Goal: Task Accomplishment & Management: Complete application form

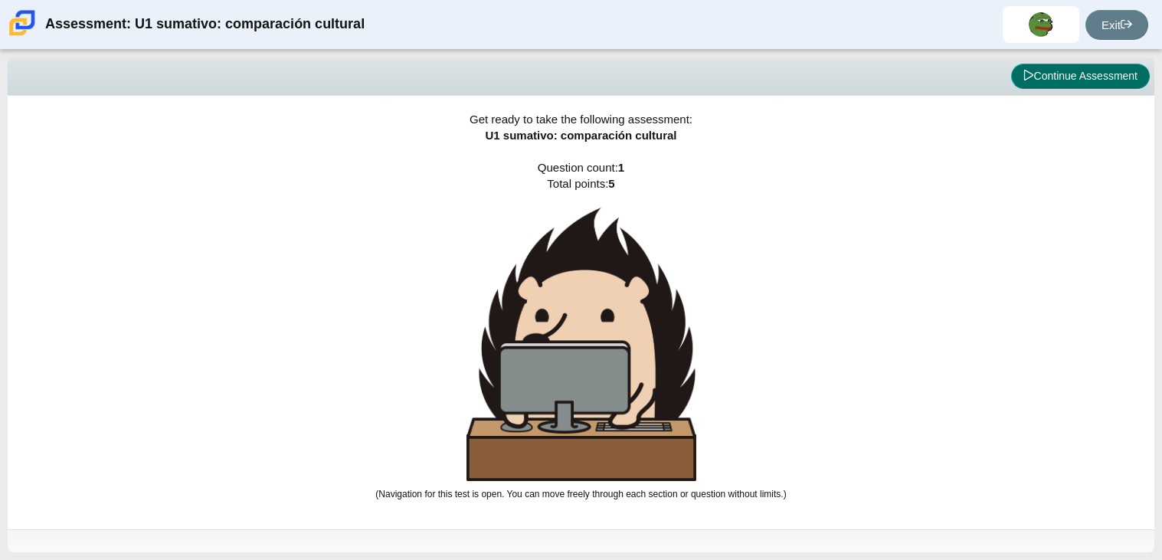
click at [1075, 68] on button "Continue Assessment" at bounding box center [1080, 77] width 139 height 26
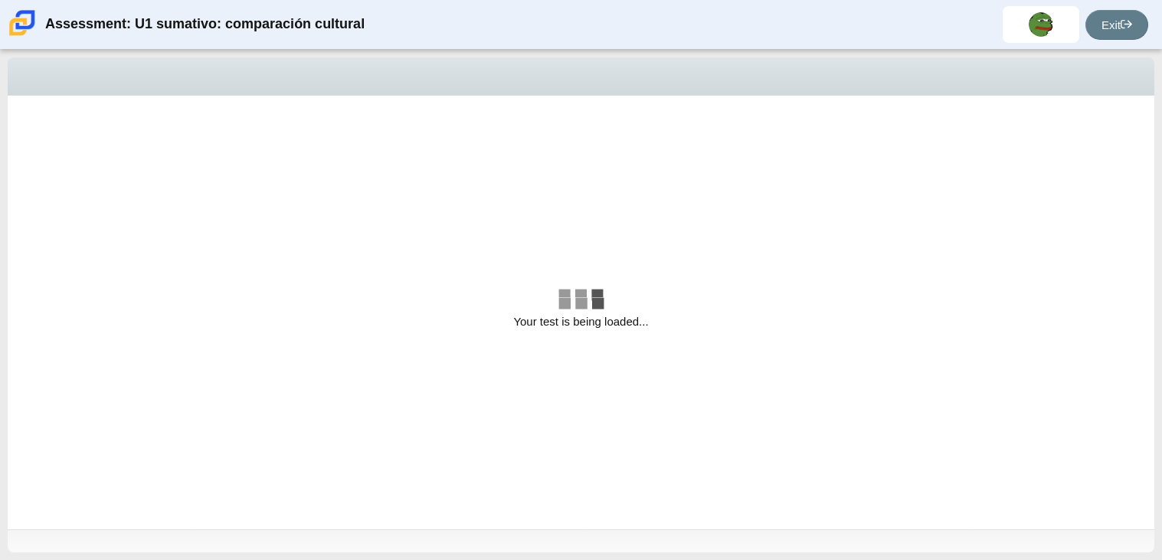
select select "3552ec0a-f7bd-4ed7-8124-bb9143c6cc53"
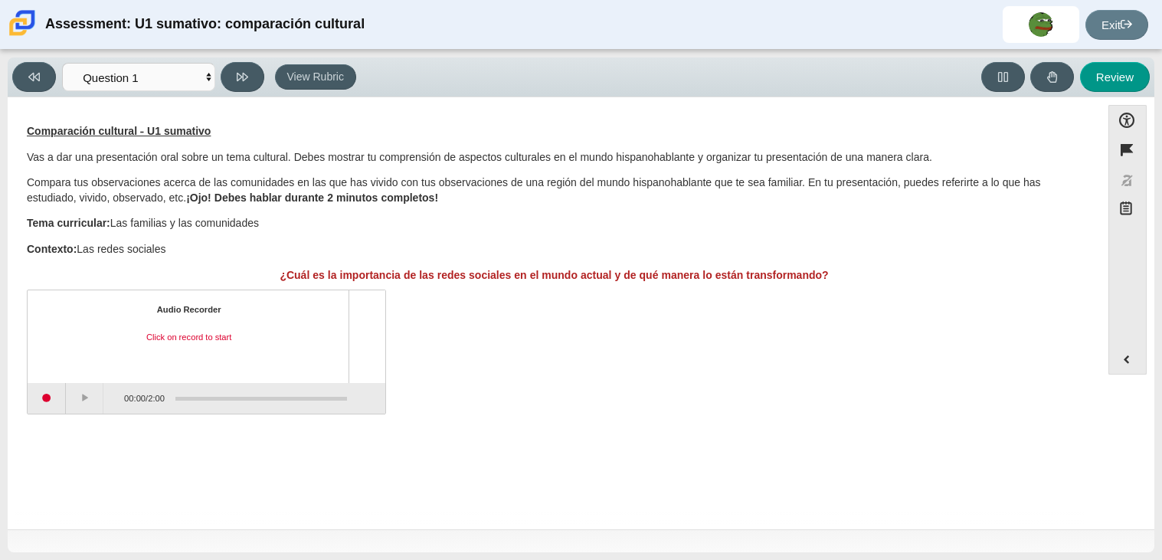
click at [240, 362] on div "Audio Recorder Click on record to start" at bounding box center [188, 336] width 295 height 64
click at [50, 384] on button "Start recording" at bounding box center [47, 398] width 38 height 31
click at [82, 406] on button "Pause" at bounding box center [85, 398] width 38 height 31
click at [39, 404] on button "Stop recording" at bounding box center [47, 398] width 38 height 31
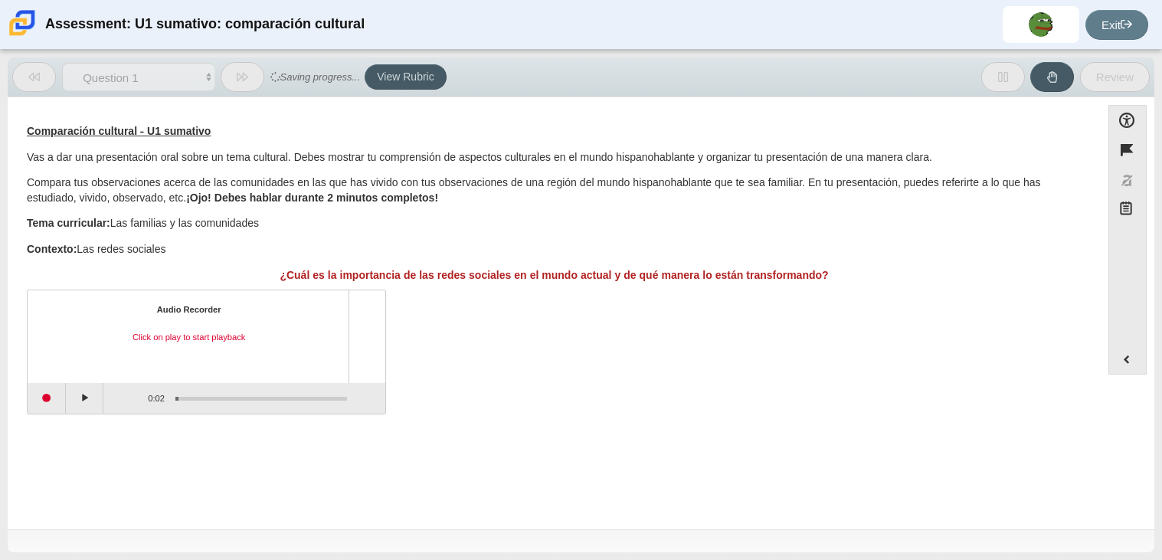
click at [132, 355] on div "Audio Recorder Click on play to start playback" at bounding box center [188, 336] width 295 height 64
click at [149, 342] on div "Click on play to start playback" at bounding box center [188, 338] width 295 height 12
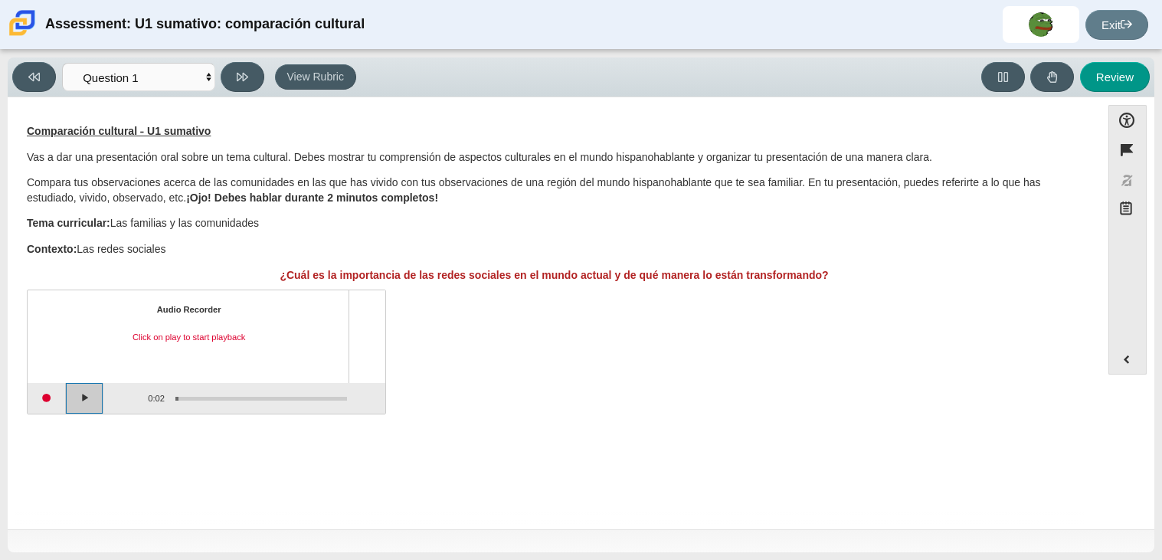
click at [94, 389] on button "Play" at bounding box center [85, 398] width 38 height 31
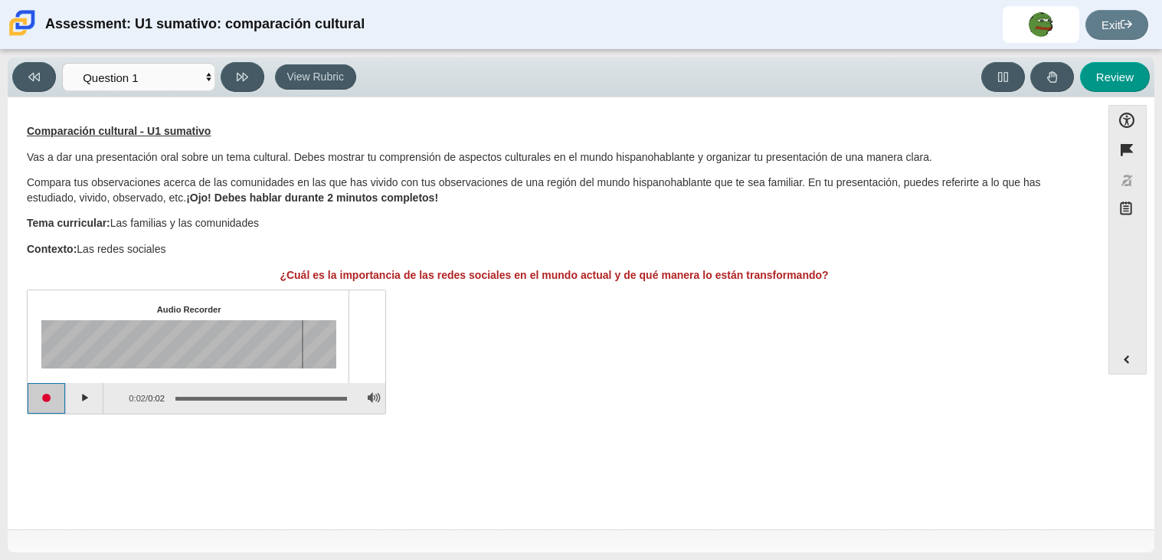
click at [58, 391] on button "Start recording" at bounding box center [47, 398] width 38 height 31
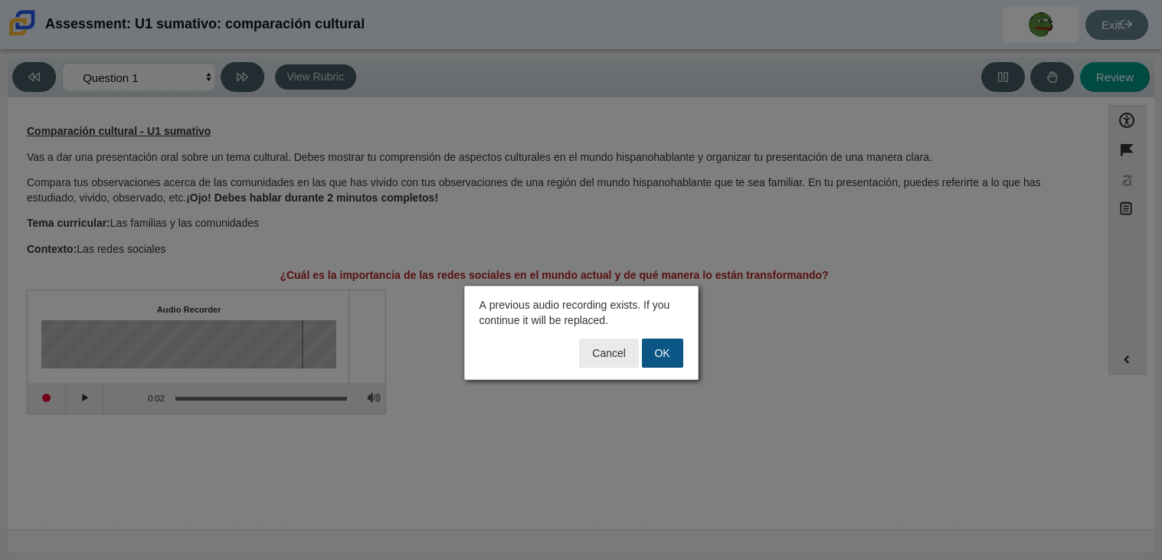
click at [665, 359] on button "OK" at bounding box center [662, 353] width 41 height 29
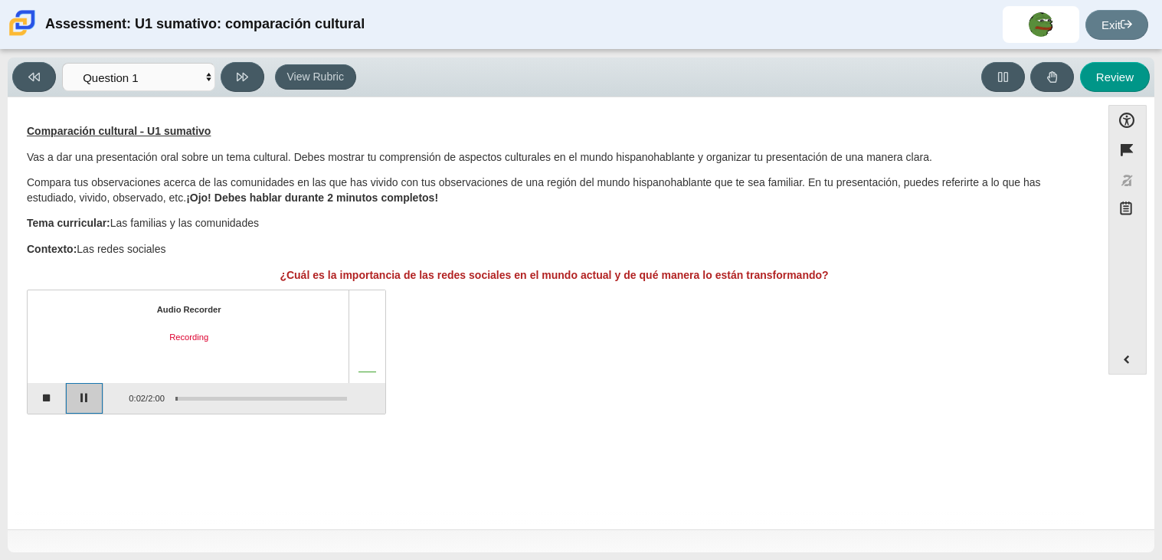
click at [77, 383] on button "Pause" at bounding box center [85, 398] width 38 height 31
click at [41, 400] on button "Stop recording" at bounding box center [47, 398] width 38 height 31
click at [60, 402] on button "Start recording" at bounding box center [47, 398] width 38 height 31
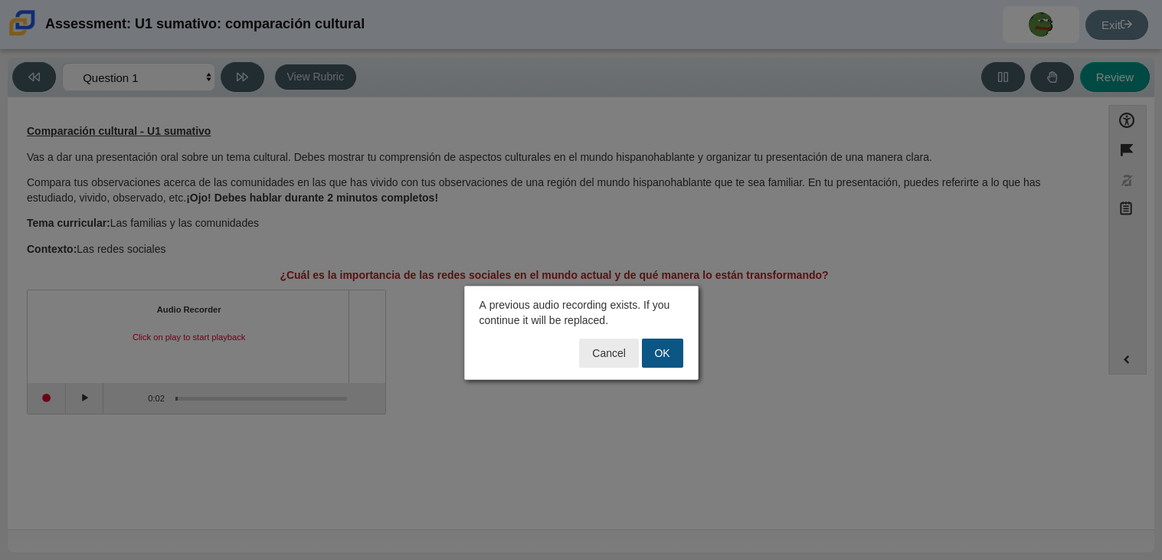
click at [661, 343] on button "OK" at bounding box center [662, 353] width 41 height 29
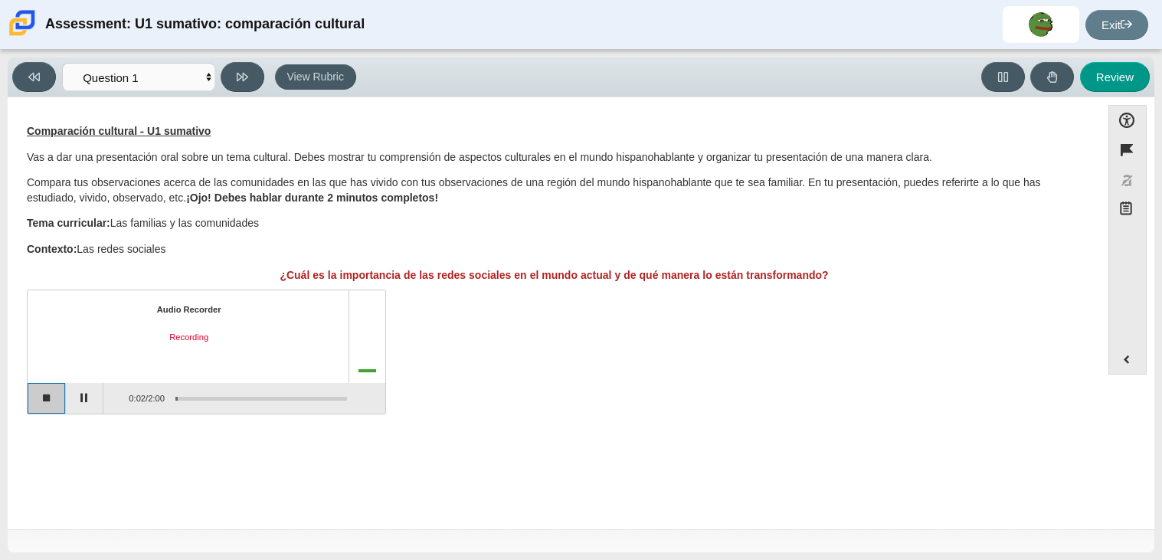
click at [37, 406] on button "Stop recording" at bounding box center [47, 398] width 38 height 31
click at [53, 406] on button "Start recording" at bounding box center [47, 398] width 38 height 31
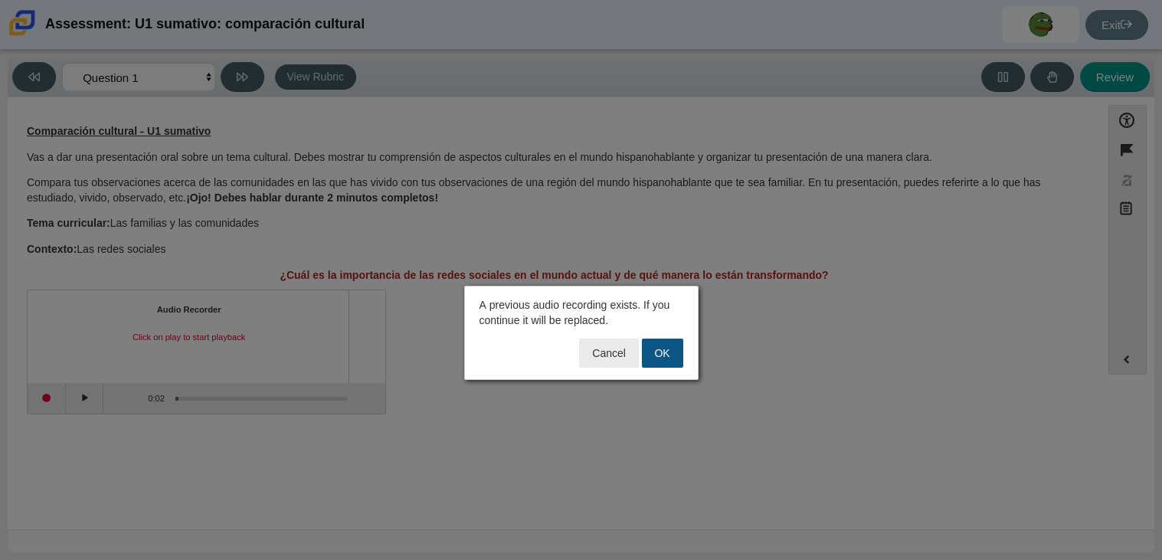
click at [654, 363] on button "OK" at bounding box center [662, 353] width 41 height 29
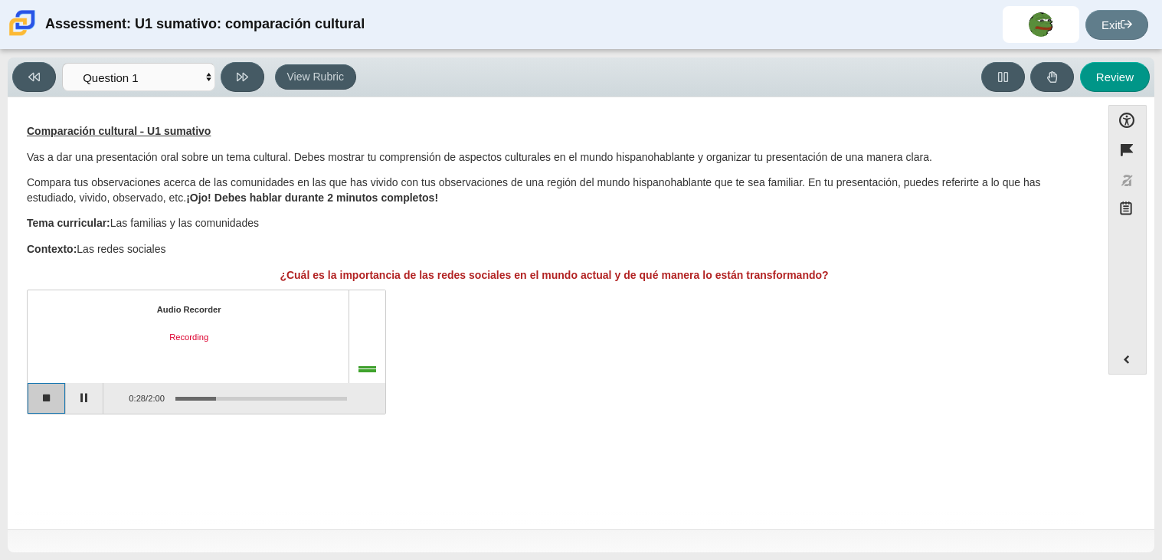
click at [54, 395] on button "Stop recording" at bounding box center [47, 398] width 38 height 31
click at [42, 397] on button "Start recording" at bounding box center [47, 398] width 38 height 31
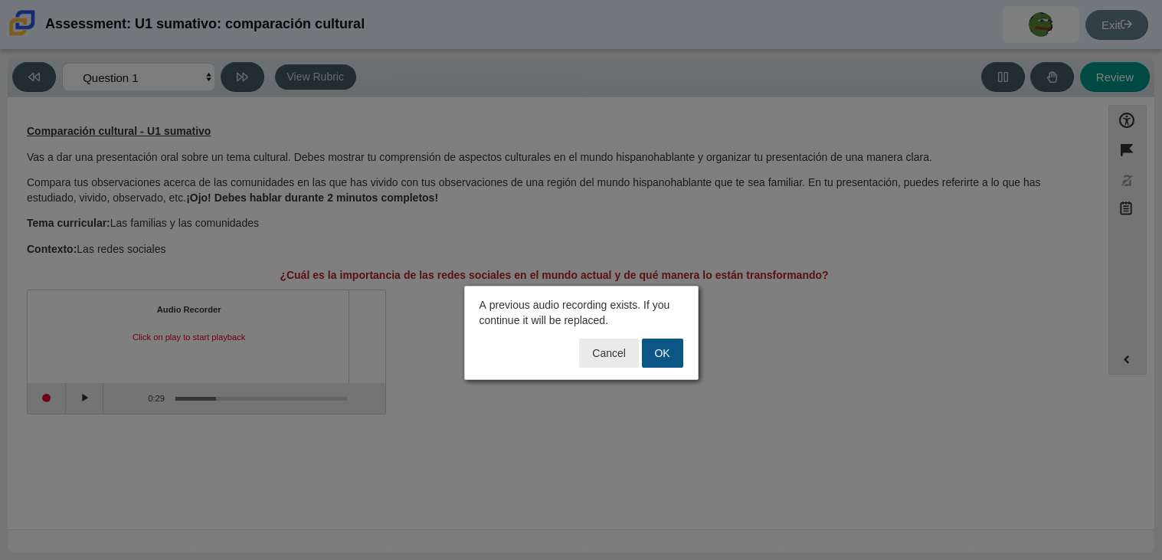
click at [663, 355] on button "OK" at bounding box center [662, 353] width 41 height 29
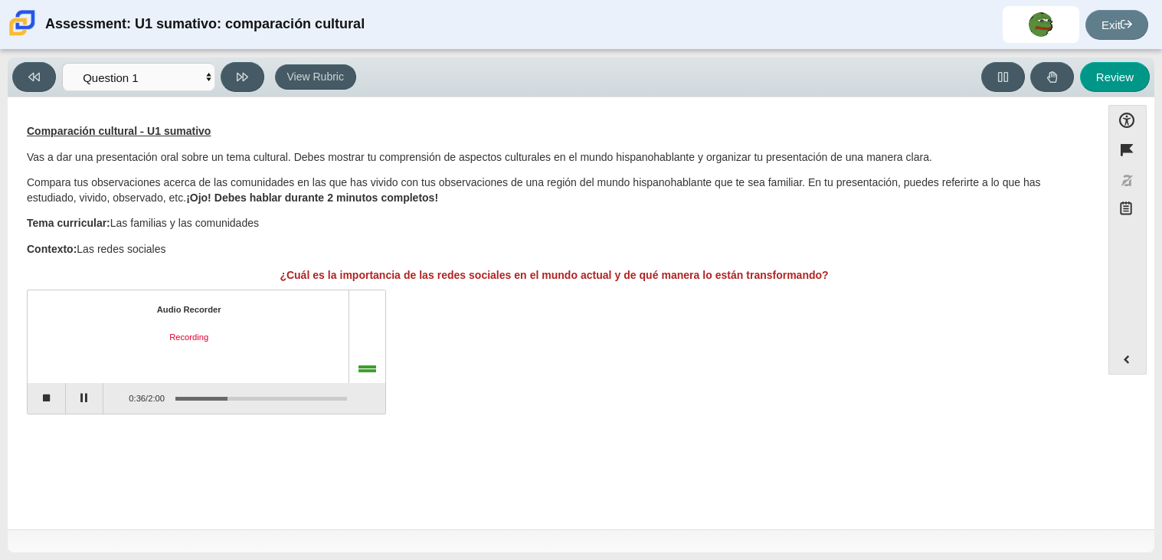
click at [87, 352] on div "Audio Recorder Recording" at bounding box center [188, 336] width 295 height 64
click at [89, 381] on div "Audio Recorder Recording" at bounding box center [207, 336] width 358 height 92
click at [58, 401] on button "Stop recording" at bounding box center [47, 398] width 38 height 31
click at [40, 407] on button "Start recording" at bounding box center [47, 398] width 38 height 31
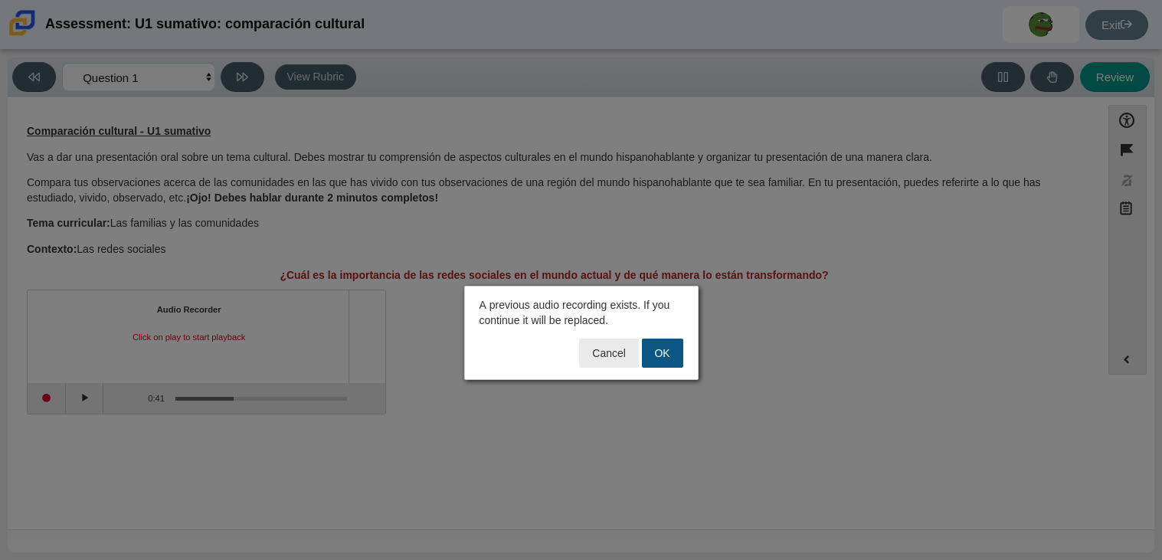
click at [651, 351] on button "OK" at bounding box center [662, 353] width 41 height 29
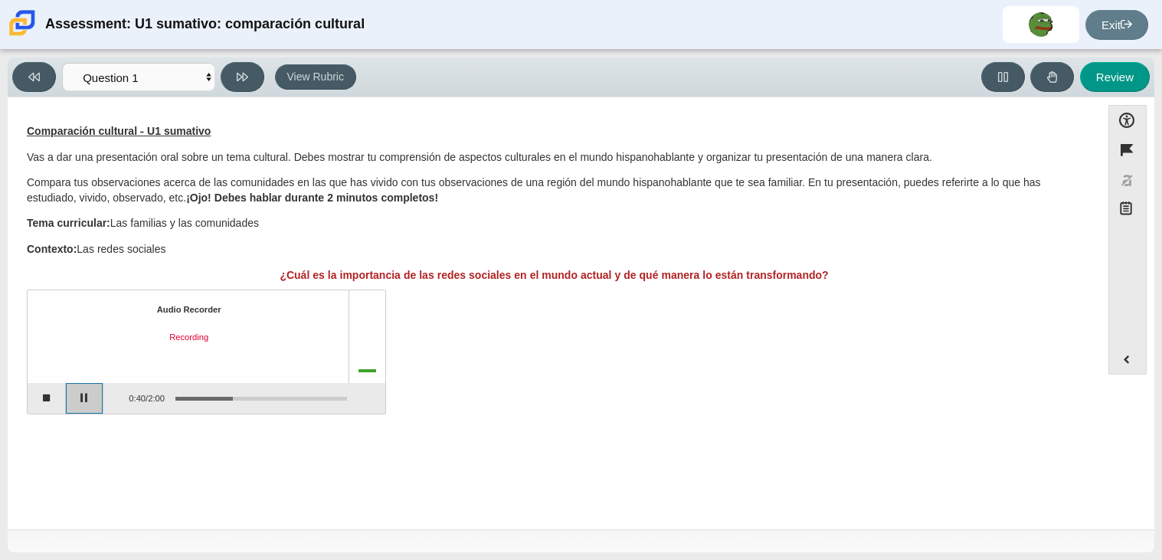
click at [86, 408] on button "Pause" at bounding box center [85, 398] width 38 height 31
click at [80, 402] on button "Continue recording" at bounding box center [85, 398] width 38 height 31
click at [80, 402] on button "Pause" at bounding box center [85, 398] width 38 height 31
click at [48, 395] on button "Stop recording" at bounding box center [47, 398] width 38 height 31
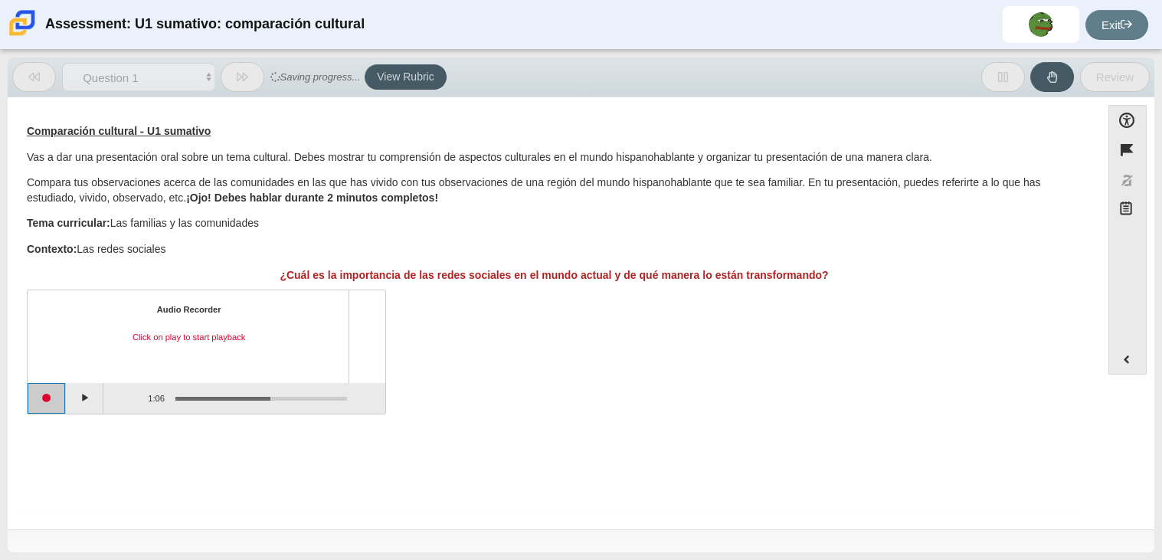
click at [57, 394] on button "Start recording" at bounding box center [47, 398] width 38 height 31
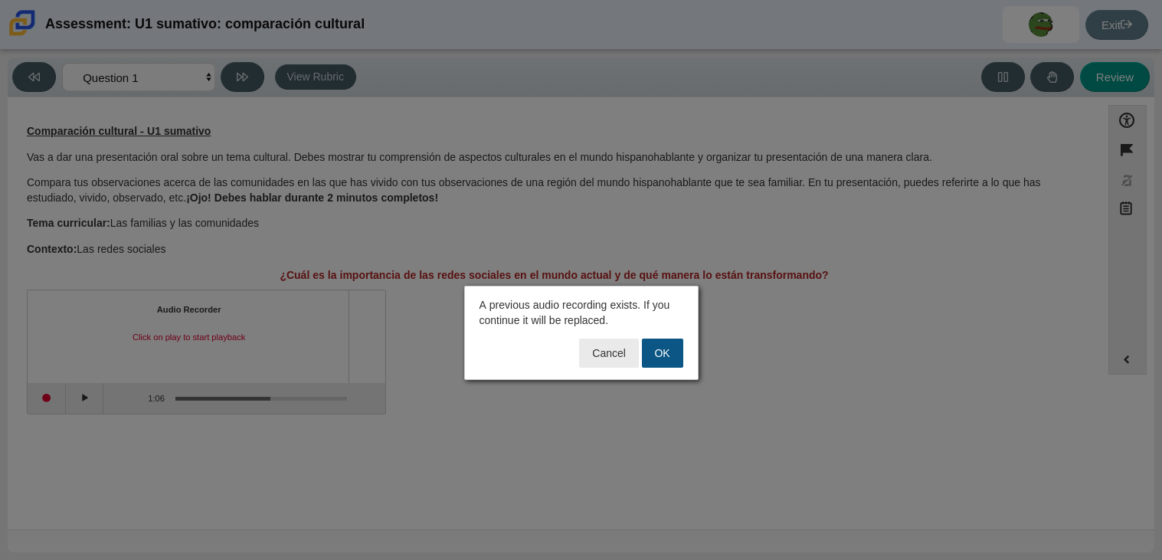
click at [663, 355] on button "OK" at bounding box center [662, 353] width 41 height 29
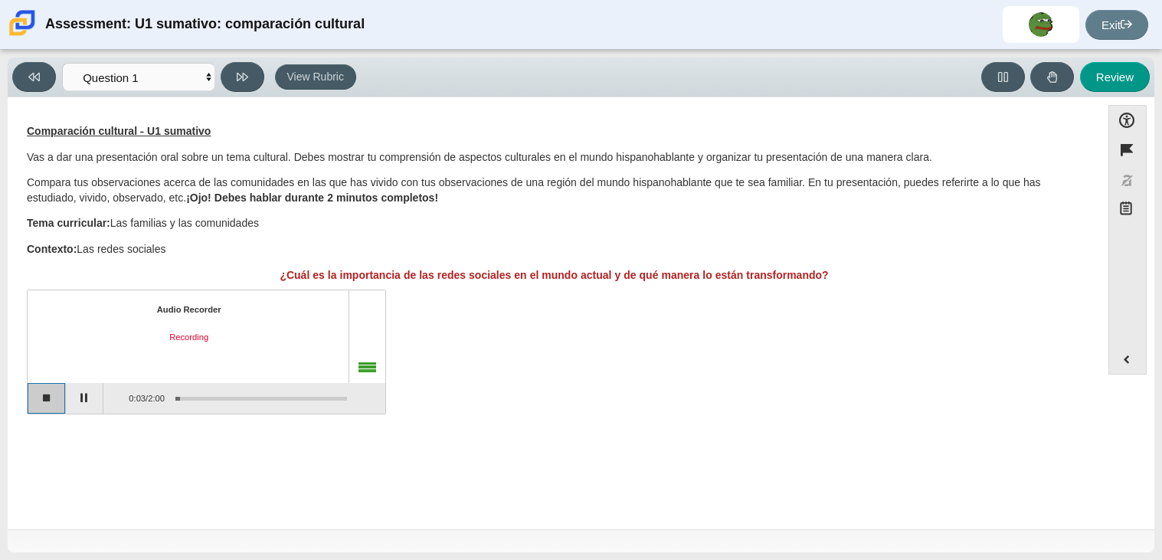
click at [47, 407] on button "Stop recording" at bounding box center [47, 398] width 38 height 31
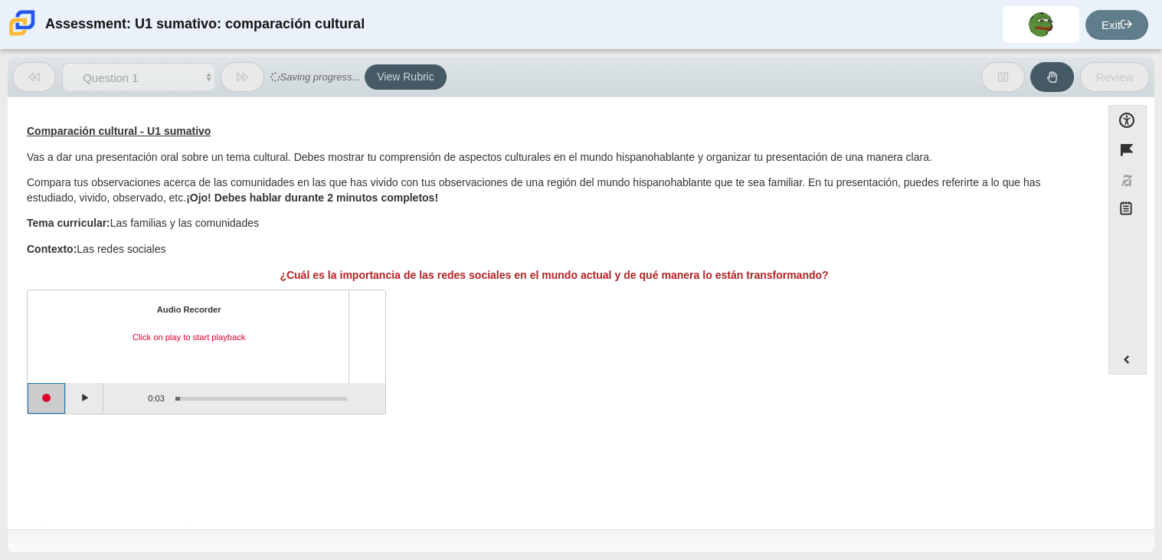
click at [40, 403] on button "Start recording" at bounding box center [47, 398] width 38 height 31
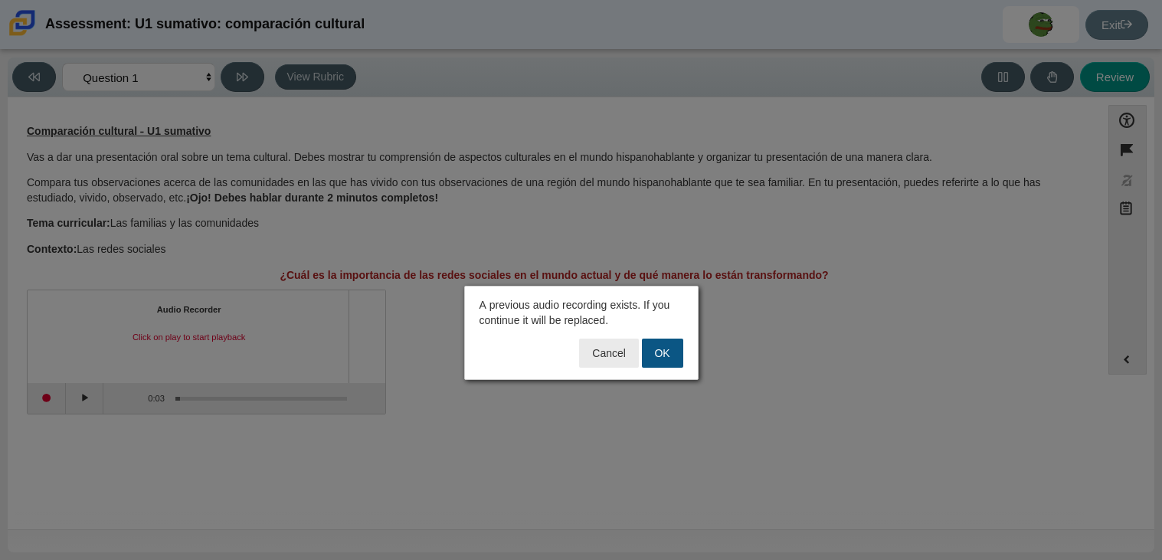
click at [668, 355] on button "OK" at bounding box center [662, 353] width 41 height 29
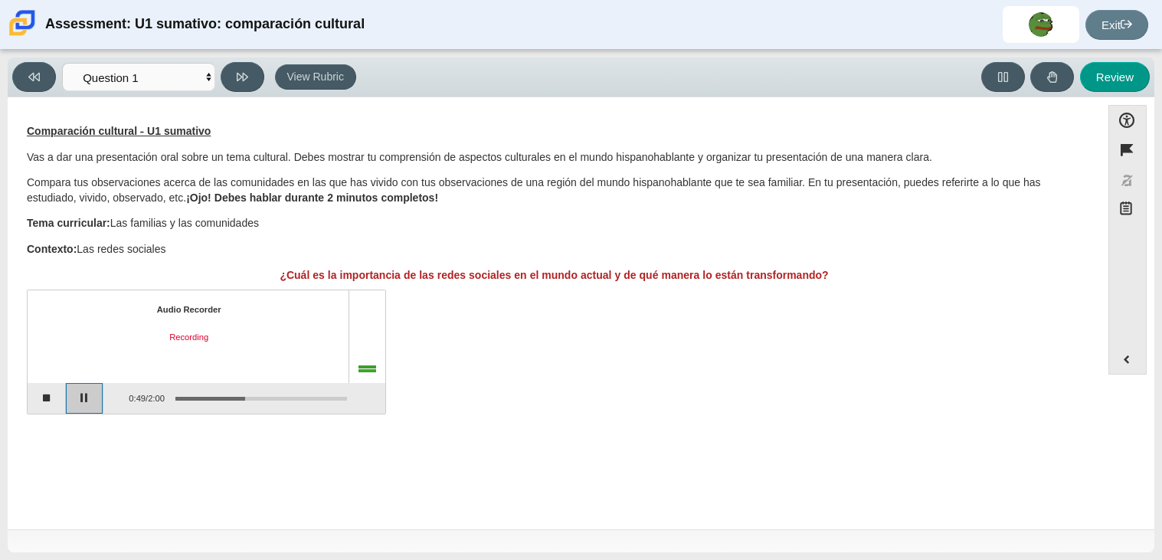
click at [83, 397] on button "Pause" at bounding box center [85, 398] width 38 height 31
click at [83, 397] on button "Continue recording" at bounding box center [85, 398] width 38 height 31
click at [83, 397] on button "Pause" at bounding box center [85, 398] width 38 height 31
click at [83, 397] on button "Continue recording" at bounding box center [85, 398] width 38 height 31
click at [83, 397] on button "Pause" at bounding box center [85, 398] width 38 height 31
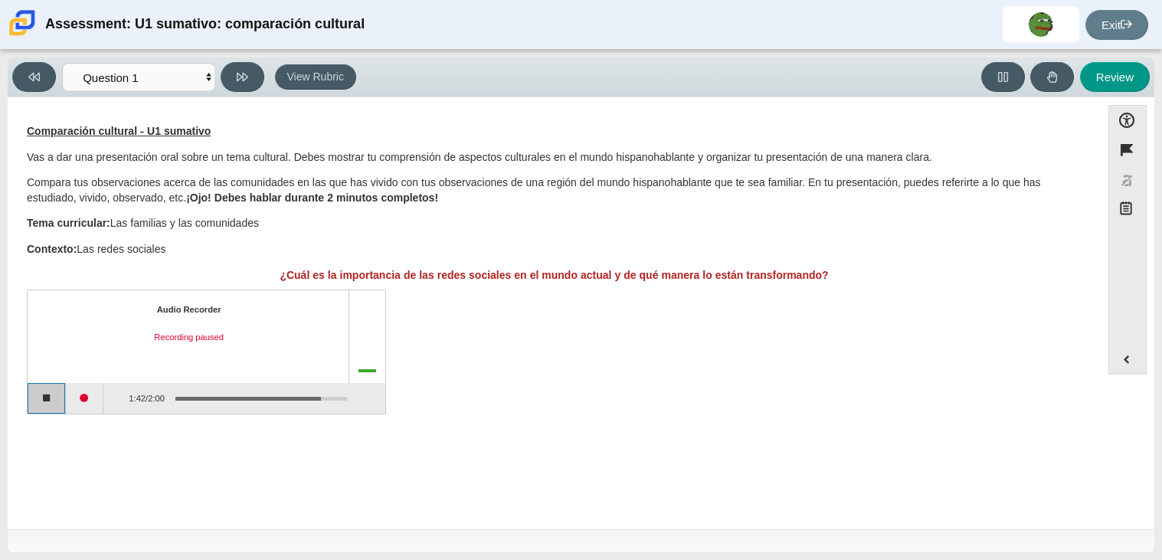
click at [47, 394] on button "Stop recording" at bounding box center [47, 398] width 38 height 31
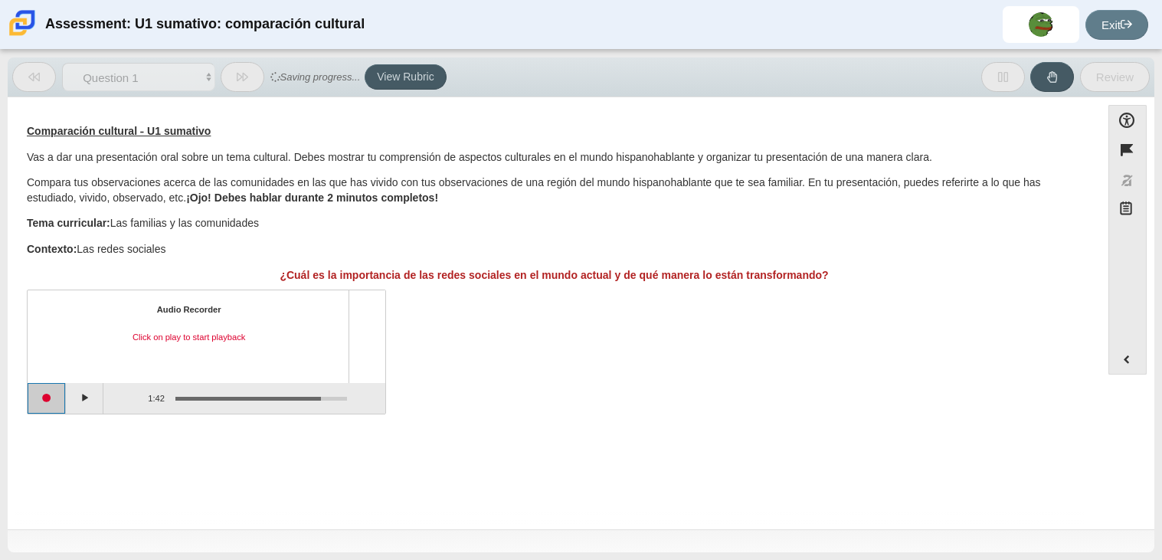
click at [51, 396] on button "Start recording" at bounding box center [47, 398] width 38 height 31
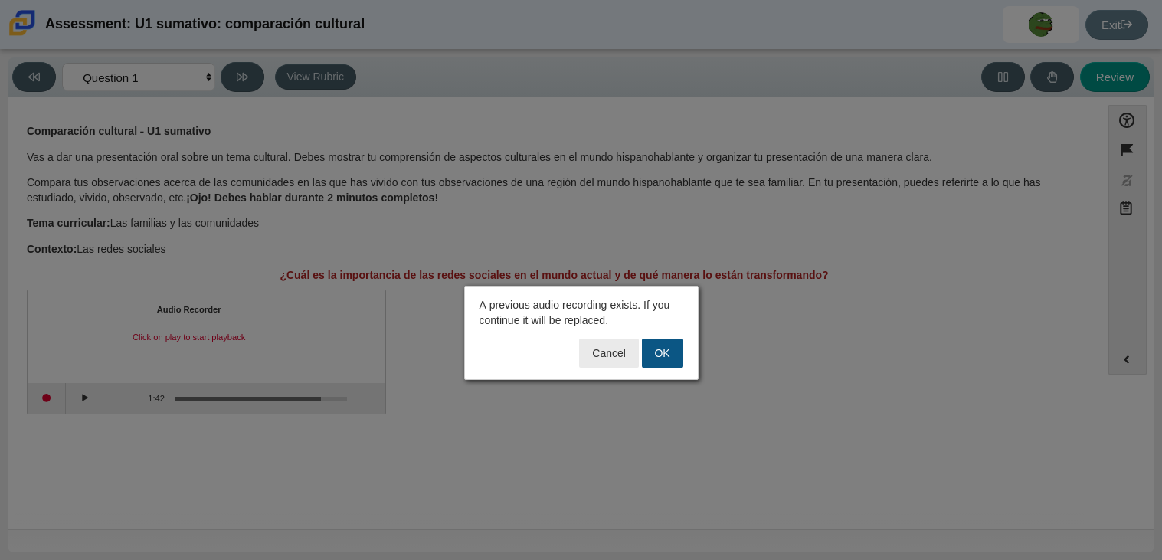
click at [669, 361] on button "OK" at bounding box center [662, 353] width 41 height 29
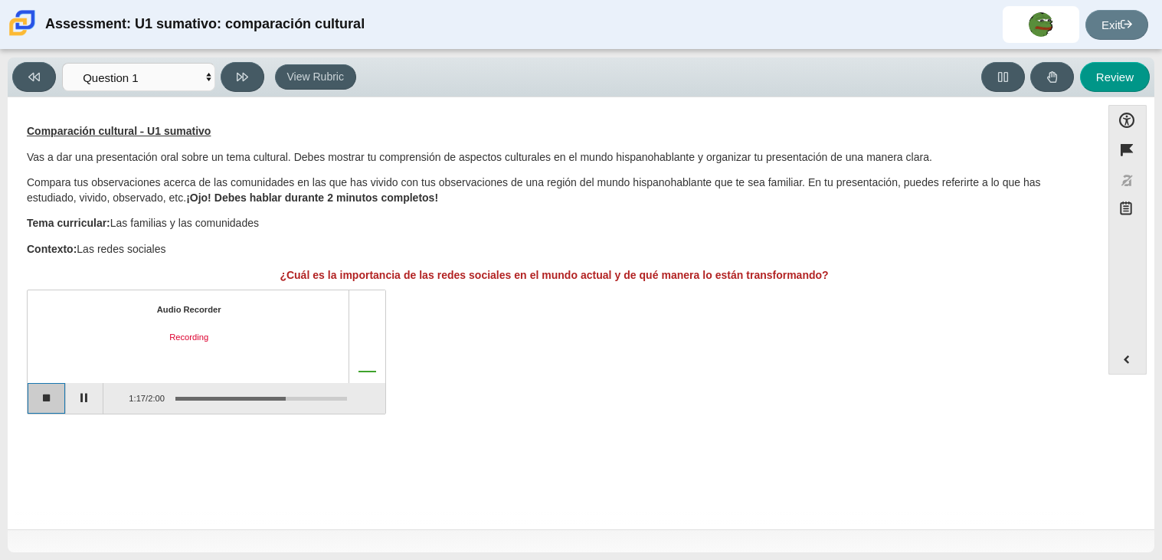
click at [54, 404] on button "Stop recording" at bounding box center [47, 398] width 38 height 31
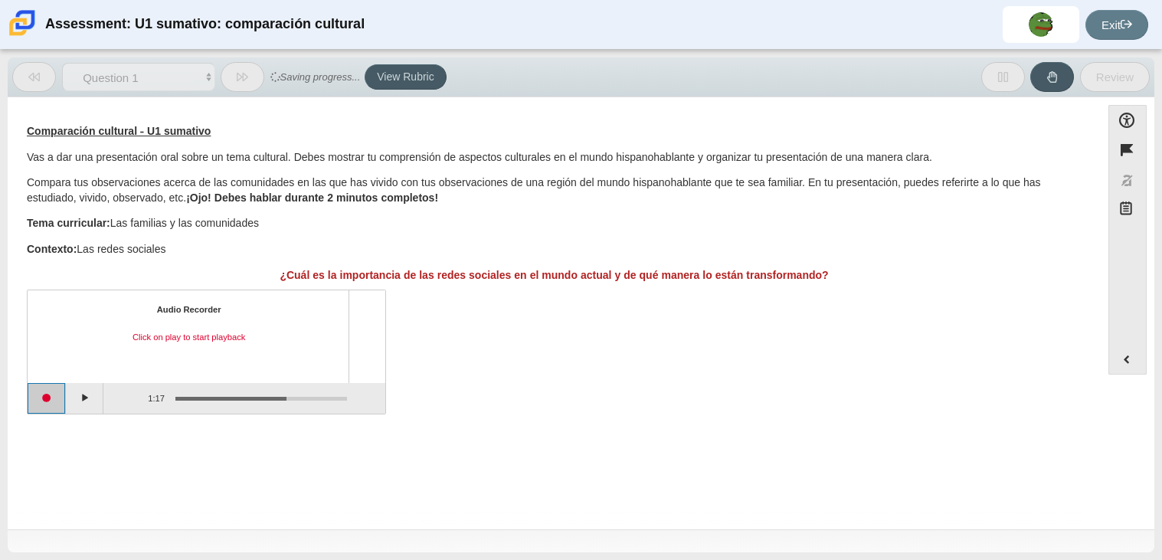
click at [41, 407] on button "Start recording" at bounding box center [47, 398] width 38 height 31
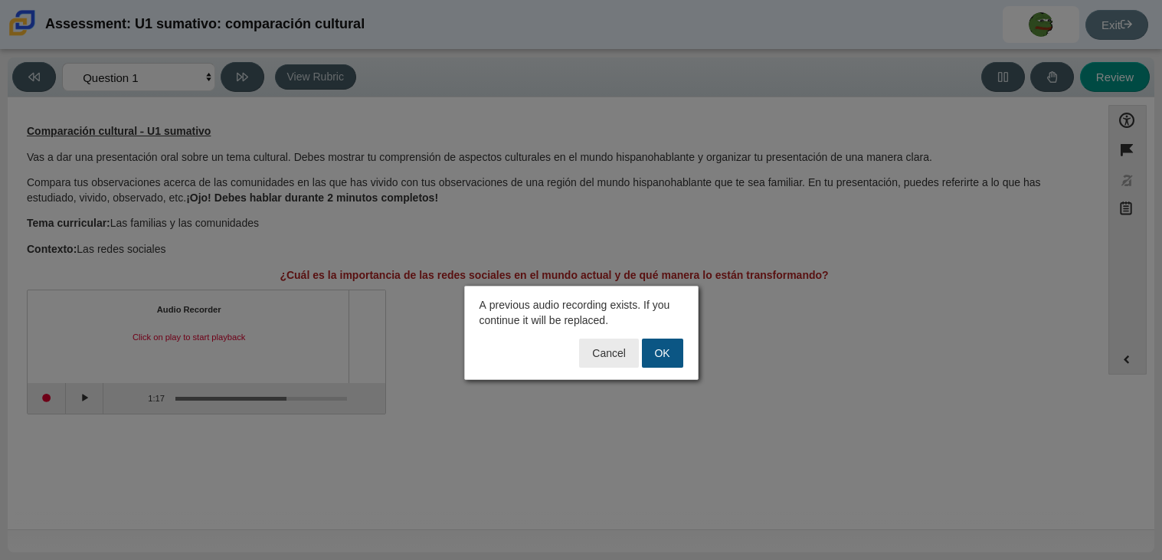
click at [672, 358] on button "OK" at bounding box center [662, 353] width 41 height 29
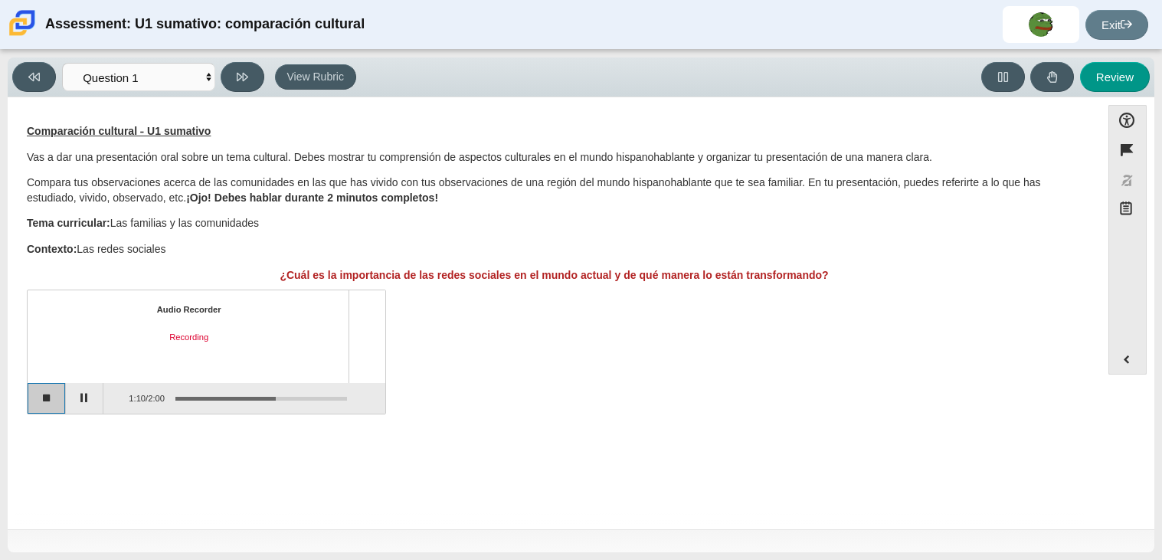
click at [50, 394] on button "Stop recording" at bounding box center [47, 398] width 38 height 31
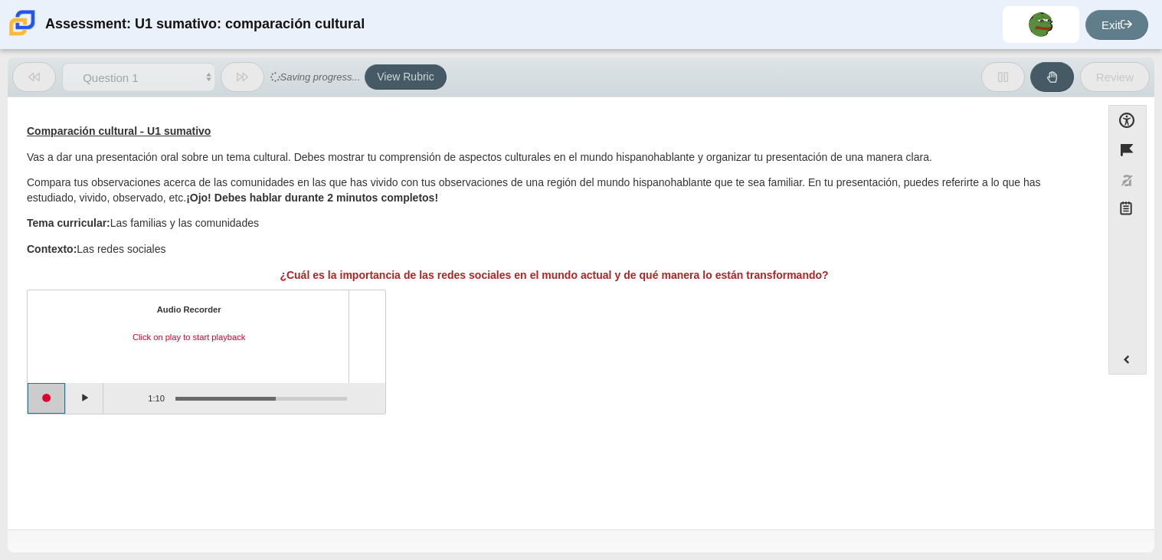
click at [41, 401] on button "Start recording" at bounding box center [47, 398] width 38 height 31
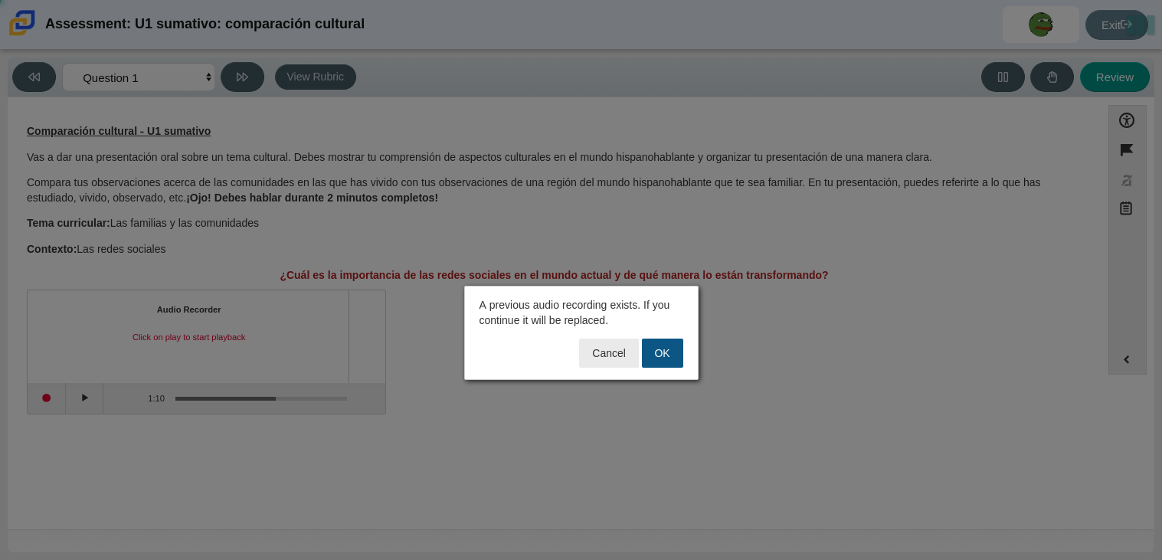
click at [670, 345] on button "OK" at bounding box center [662, 353] width 41 height 29
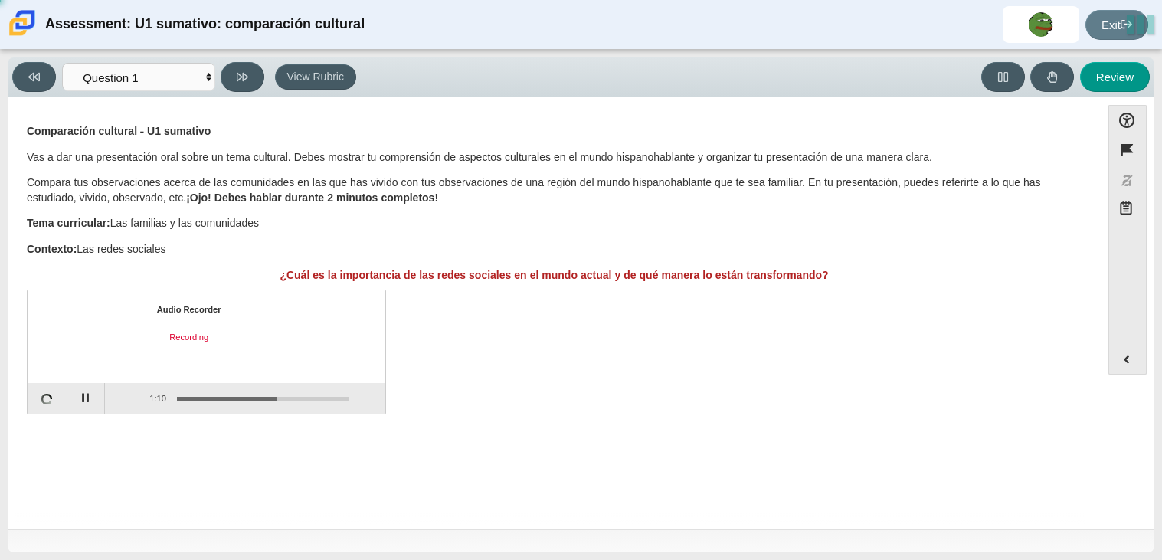
click at [670, 345] on div "Audio Recorder Recording 1:10 / 1:10" at bounding box center [554, 353] width 1055 height 120
click at [36, 403] on button "Stop recording" at bounding box center [47, 398] width 38 height 31
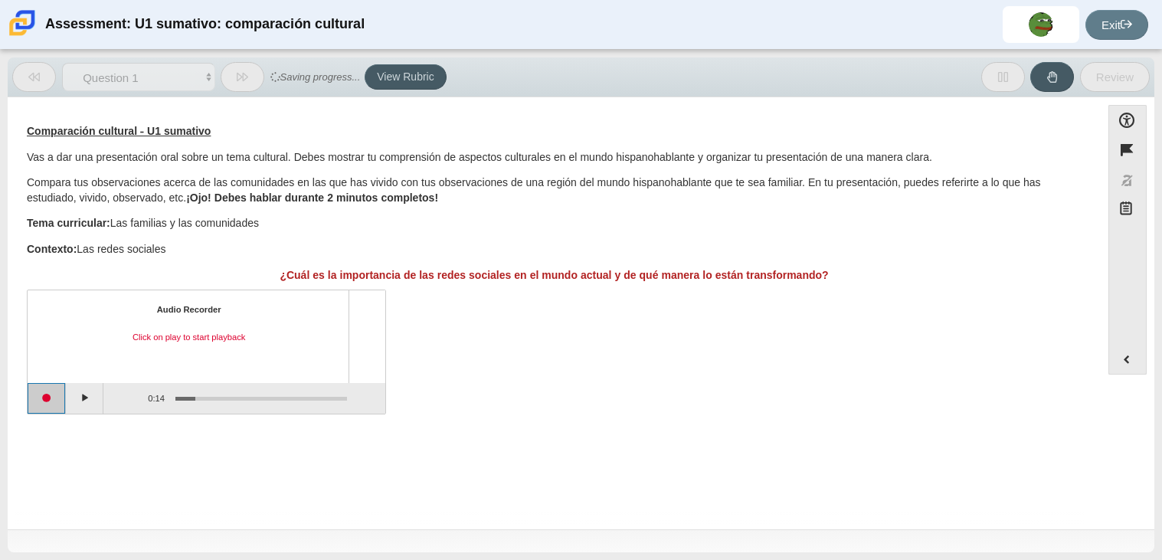
click at [33, 410] on button "Start recording" at bounding box center [47, 398] width 38 height 31
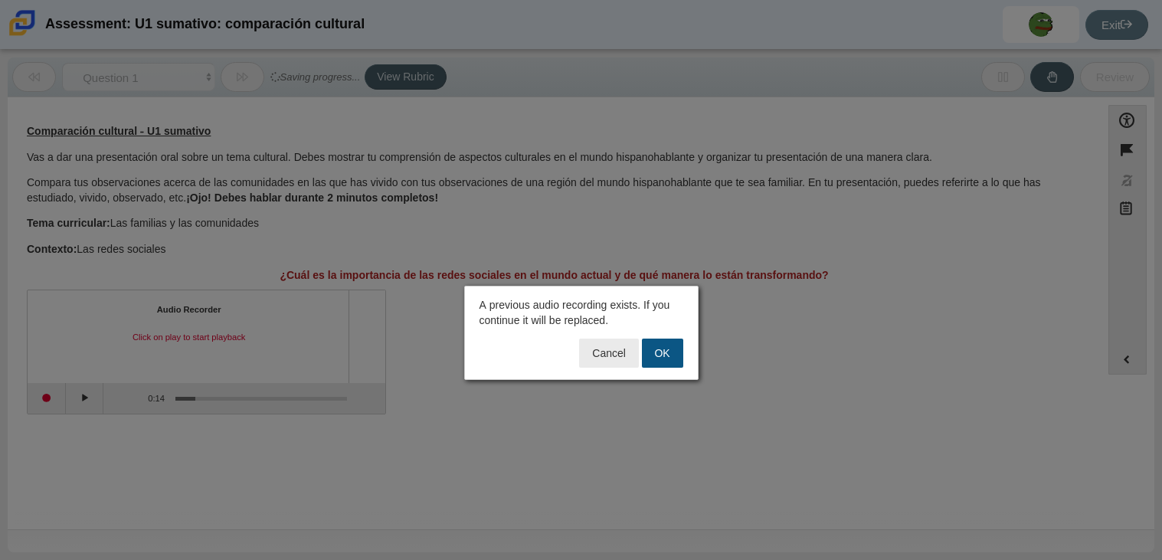
click at [673, 351] on button "OK" at bounding box center [662, 353] width 41 height 29
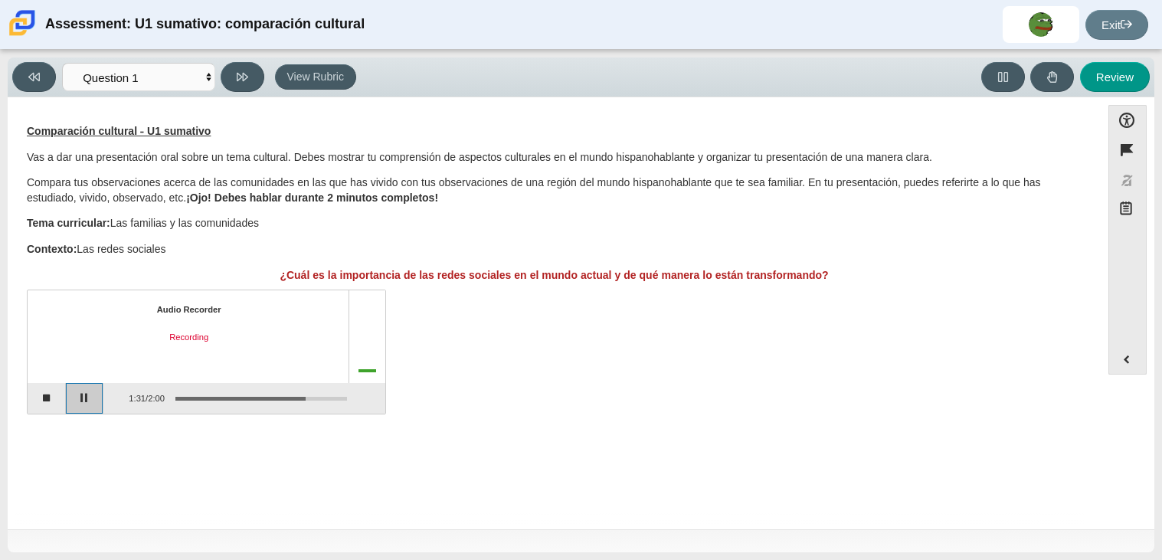
click at [93, 408] on button "Pause" at bounding box center [85, 398] width 38 height 31
click at [96, 410] on button "Continue recording" at bounding box center [85, 398] width 38 height 31
click at [96, 410] on button "Pause" at bounding box center [85, 398] width 38 height 31
click at [47, 397] on button "Stop recording" at bounding box center [47, 398] width 38 height 31
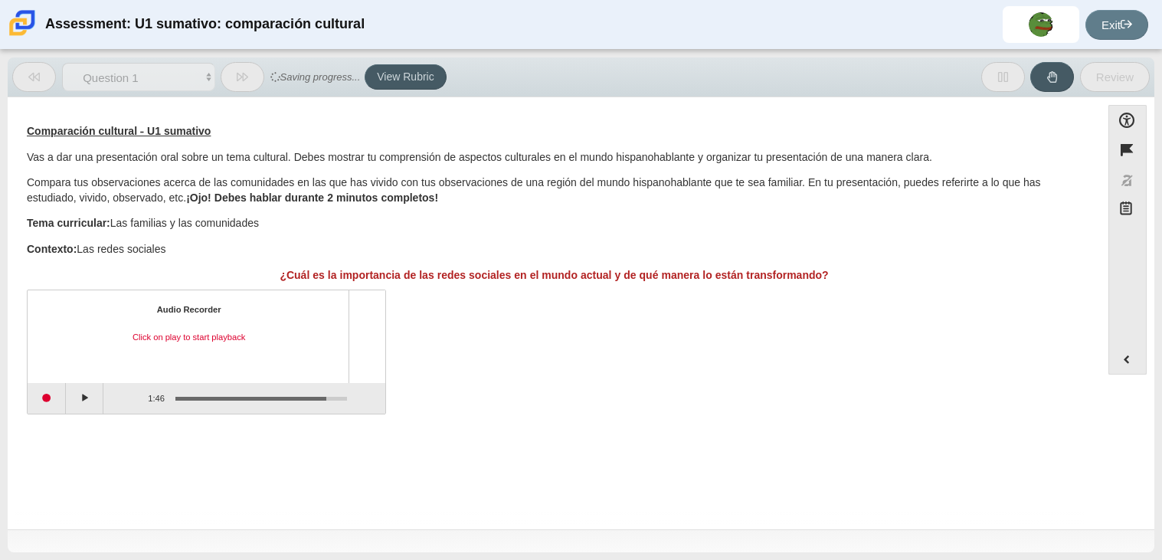
click at [204, 348] on div "Audio Recorder Click on play to start playback" at bounding box center [188, 336] width 295 height 64
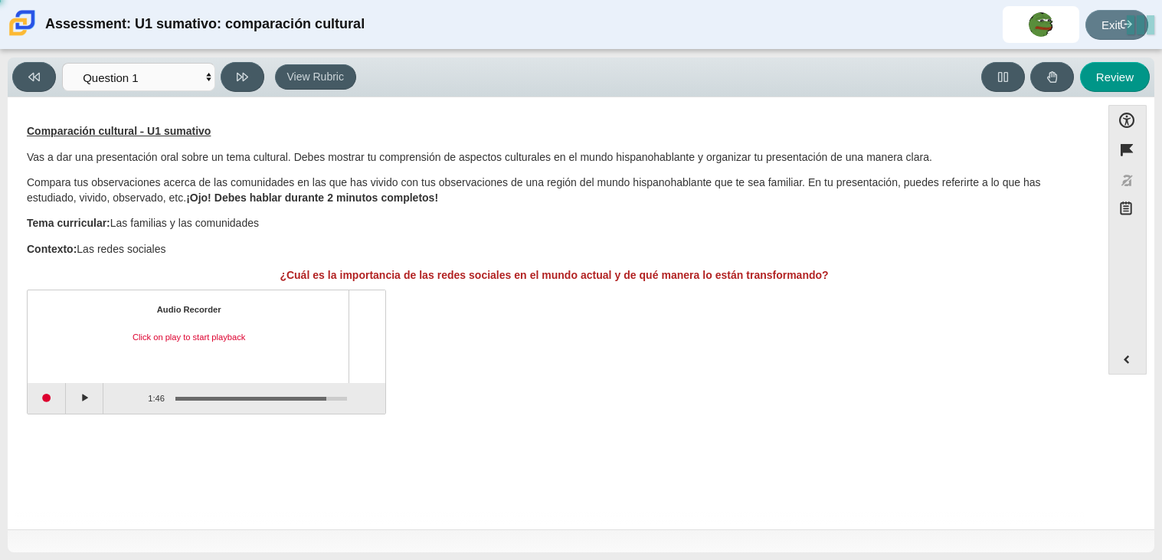
click at [204, 348] on div "Audio Recorder Click on play to start playback" at bounding box center [188, 336] width 295 height 64
click at [183, 332] on div "Click on play to start playback" at bounding box center [188, 338] width 295 height 12
click at [96, 397] on button "Play" at bounding box center [85, 398] width 38 height 31
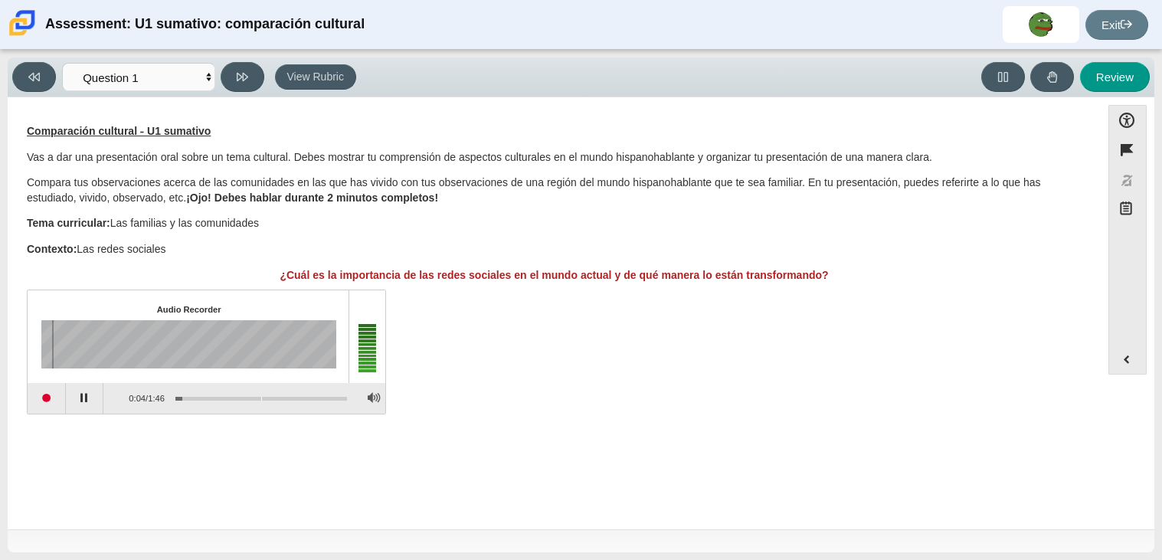
click at [262, 397] on div "Assessment items" at bounding box center [261, 398] width 172 height 3
click at [87, 400] on button "Pause playback" at bounding box center [85, 398] width 38 height 31
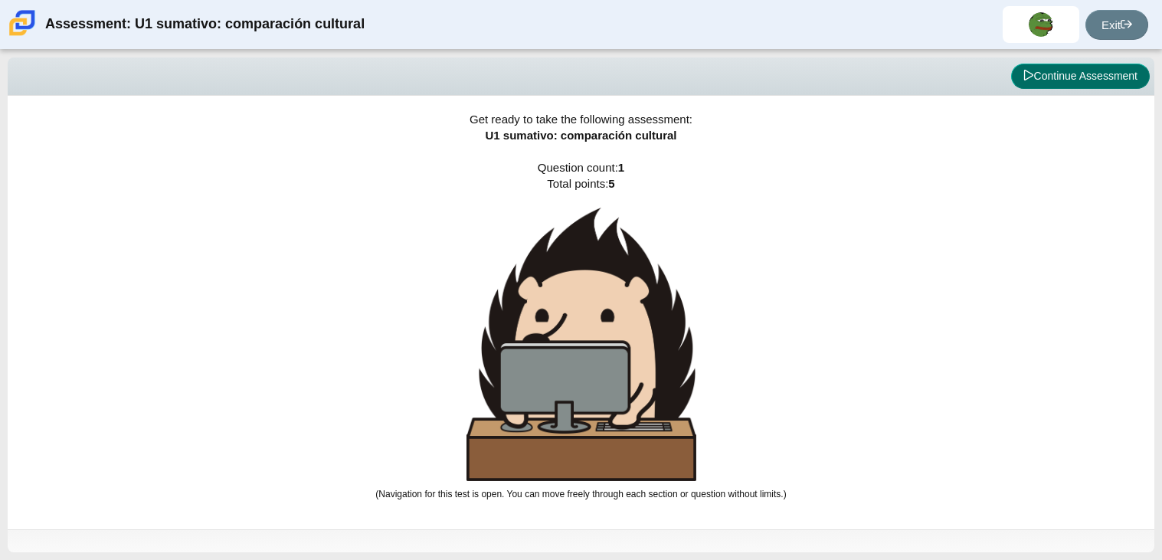
click at [1061, 89] on button "Continue Assessment" at bounding box center [1080, 77] width 139 height 26
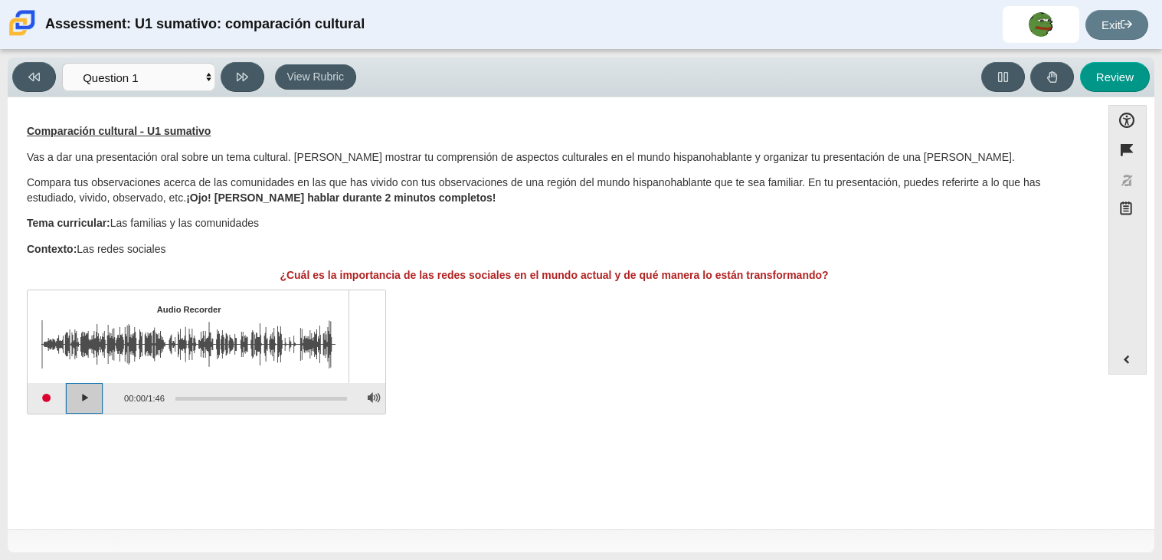
click at [87, 398] on button "Play" at bounding box center [85, 398] width 38 height 31
click at [201, 346] on img "Assessment items" at bounding box center [188, 344] width 295 height 48
click at [246, 349] on img "Assessment items" at bounding box center [188, 344] width 295 height 48
click at [107, 356] on img "Assessment items" at bounding box center [188, 344] width 295 height 48
click at [102, 397] on button "Pause playback" at bounding box center [85, 398] width 38 height 31
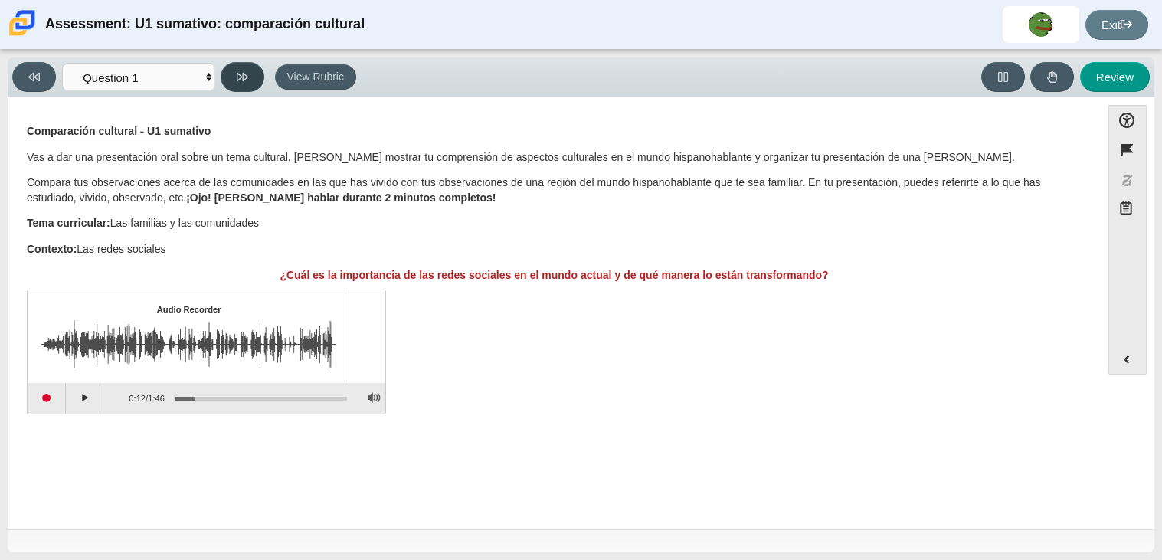
click at [233, 80] on button at bounding box center [243, 77] width 44 height 30
select select "review"
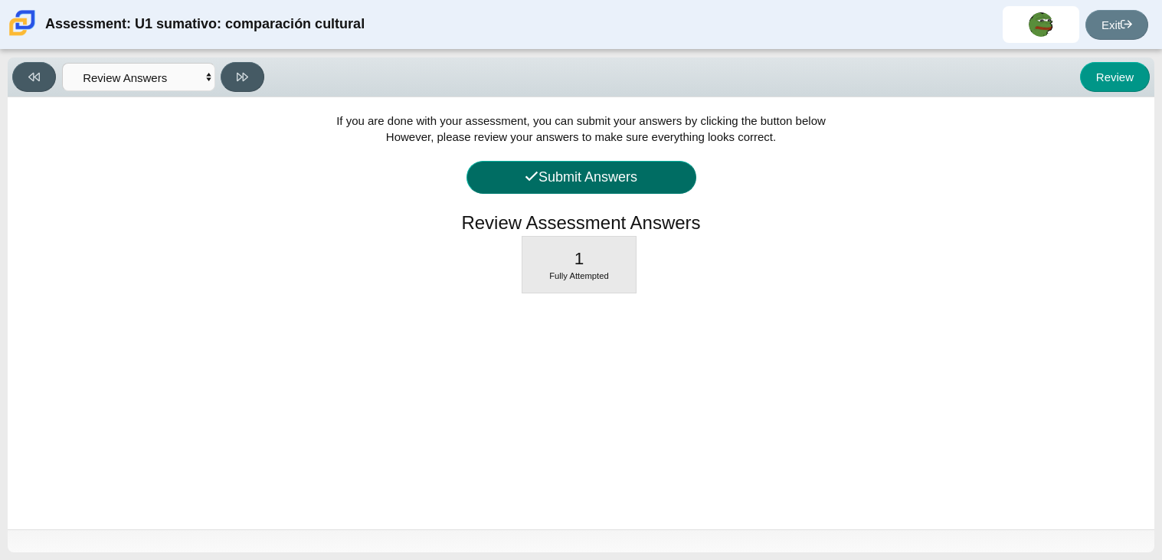
click at [625, 172] on button "Submit Answers" at bounding box center [581, 177] width 230 height 33
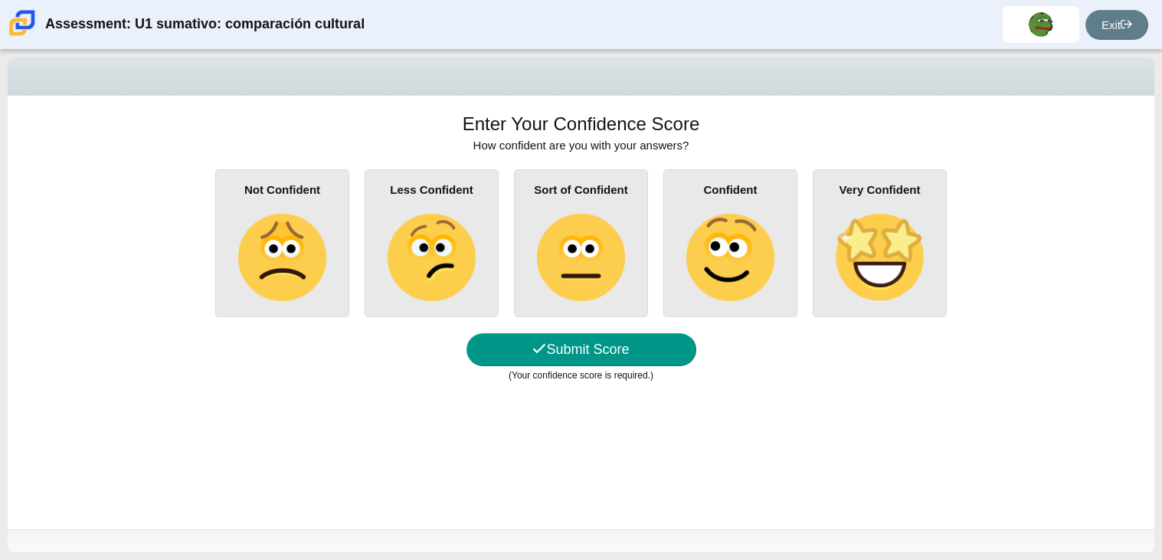
click at [548, 247] on img at bounding box center [580, 257] width 87 height 87
click at [0, 0] on input "Sort of Confident" at bounding box center [0, 0] width 0 height 0
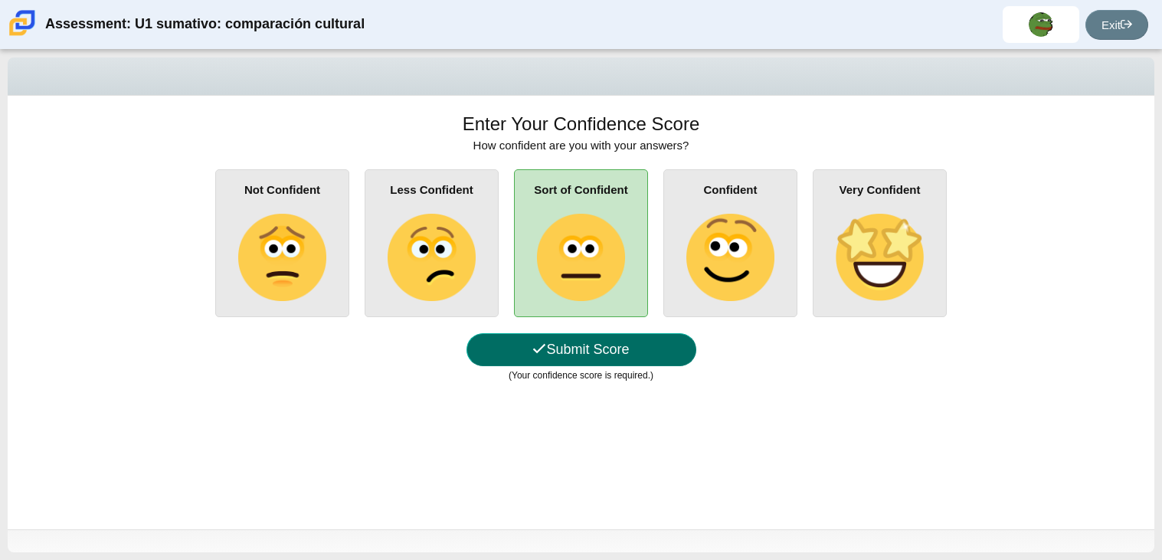
click at [607, 356] on button "Submit Score" at bounding box center [581, 349] width 230 height 33
